Goal: Task Accomplishment & Management: Use online tool/utility

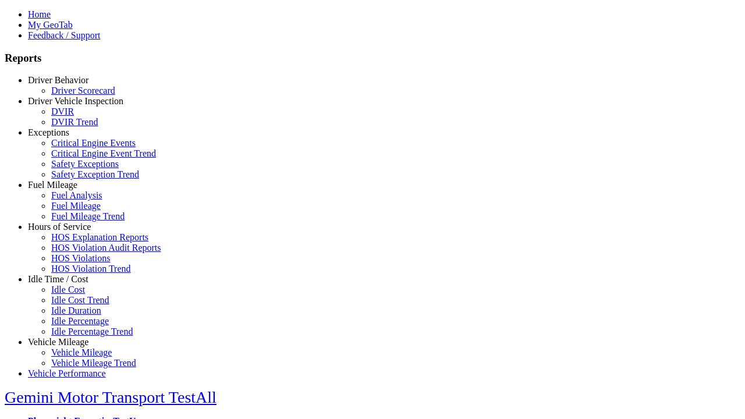
click at [67, 232] on link "Hours of Service" at bounding box center [59, 227] width 63 height 10
click at [76, 242] on link "HOS Explanation Reports" at bounding box center [99, 237] width 97 height 10
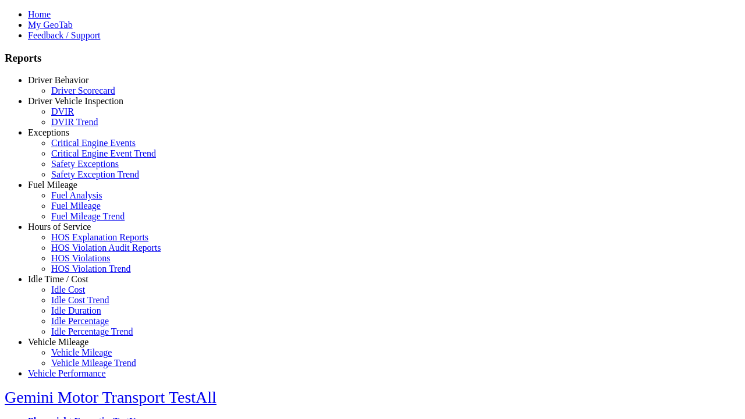
type input "**********"
type input "*********"
